Goal: Find specific page/section: Find specific page/section

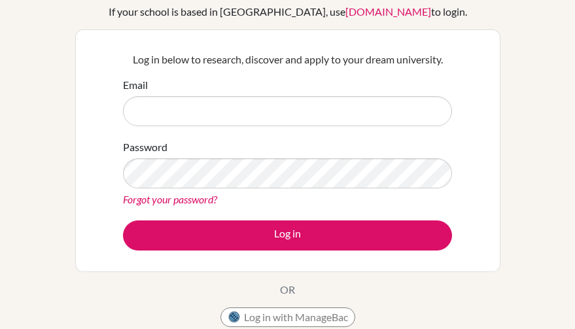
scroll to position [105, 0]
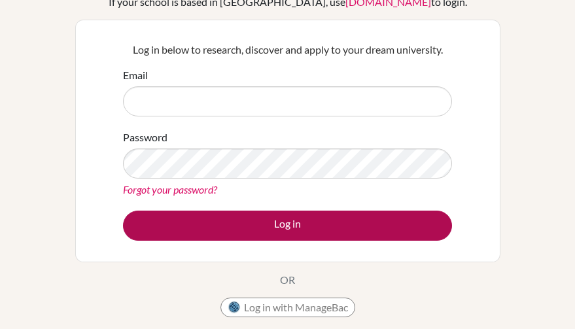
type input "gcl@stpaulsschool.org.uk"
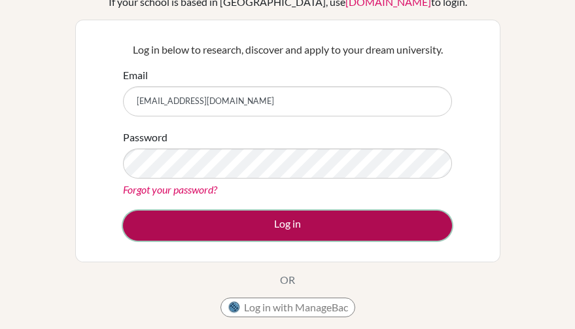
click at [337, 217] on button "Log in" at bounding box center [287, 225] width 329 height 30
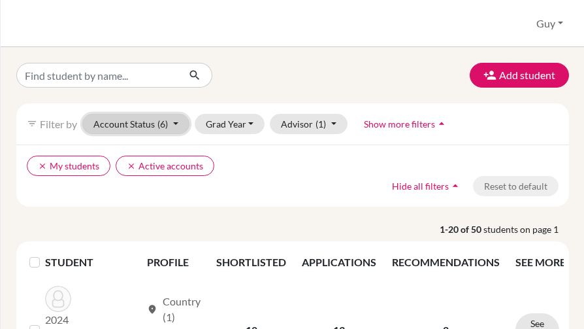
drag, startPoint x: 133, startPoint y: 119, endPoint x: 131, endPoint y: 90, distance: 28.8
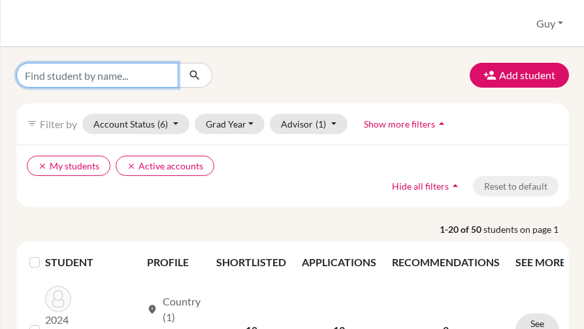
click at [116, 71] on input "Find student by name..." at bounding box center [97, 75] width 162 height 25
type input "aden"
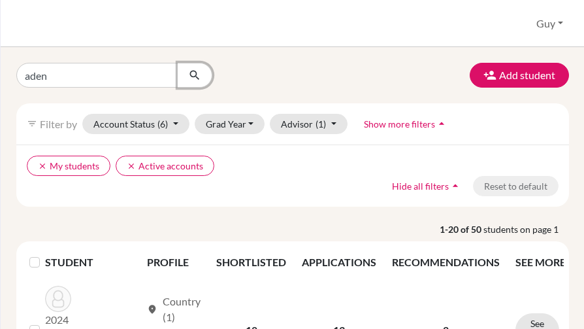
click at [193, 73] on icon "submit" at bounding box center [194, 75] width 13 height 13
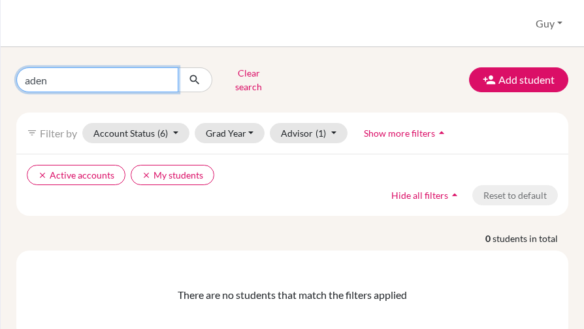
click at [156, 79] on input "aden" at bounding box center [97, 79] width 162 height 25
type input "a"
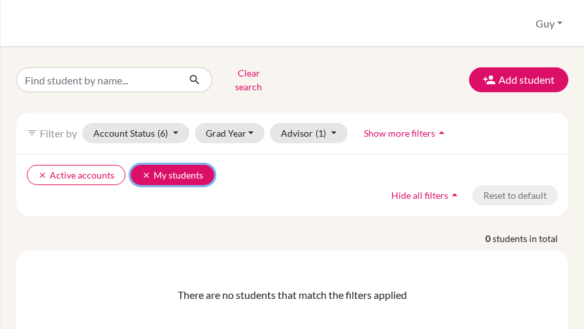
click at [142, 171] on button "clear My students" at bounding box center [173, 175] width 84 height 20
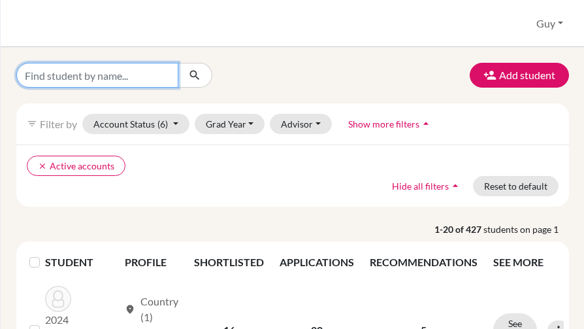
click at [90, 78] on input "Find student by name..." at bounding box center [97, 75] width 162 height 25
type input "aden"
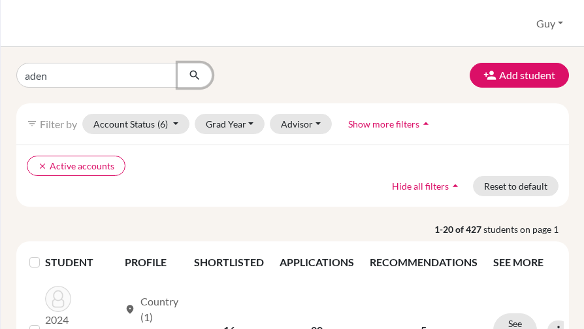
click at [199, 74] on icon "submit" at bounding box center [194, 75] width 13 height 13
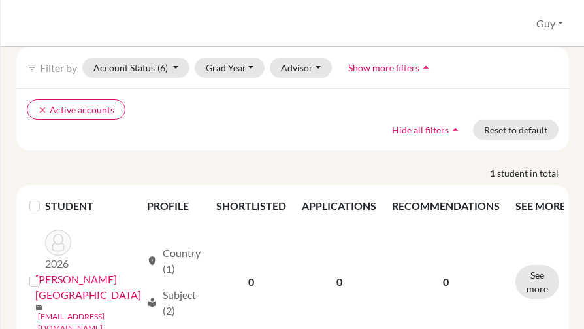
scroll to position [88, 0]
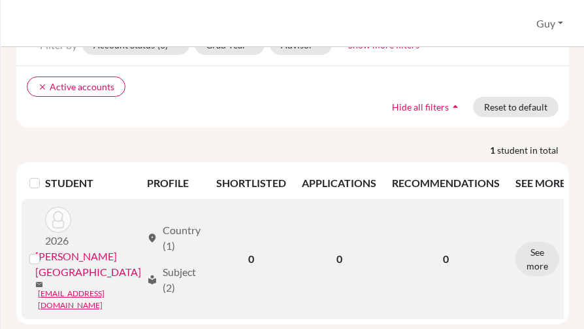
click at [86, 250] on link "[PERSON_NAME][GEOGRAPHIC_DATA]" at bounding box center [88, 263] width 106 height 31
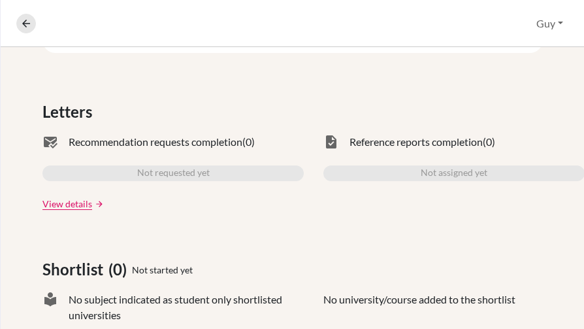
scroll to position [399, 0]
